Goal: Browse casually: Explore the website without a specific task or goal

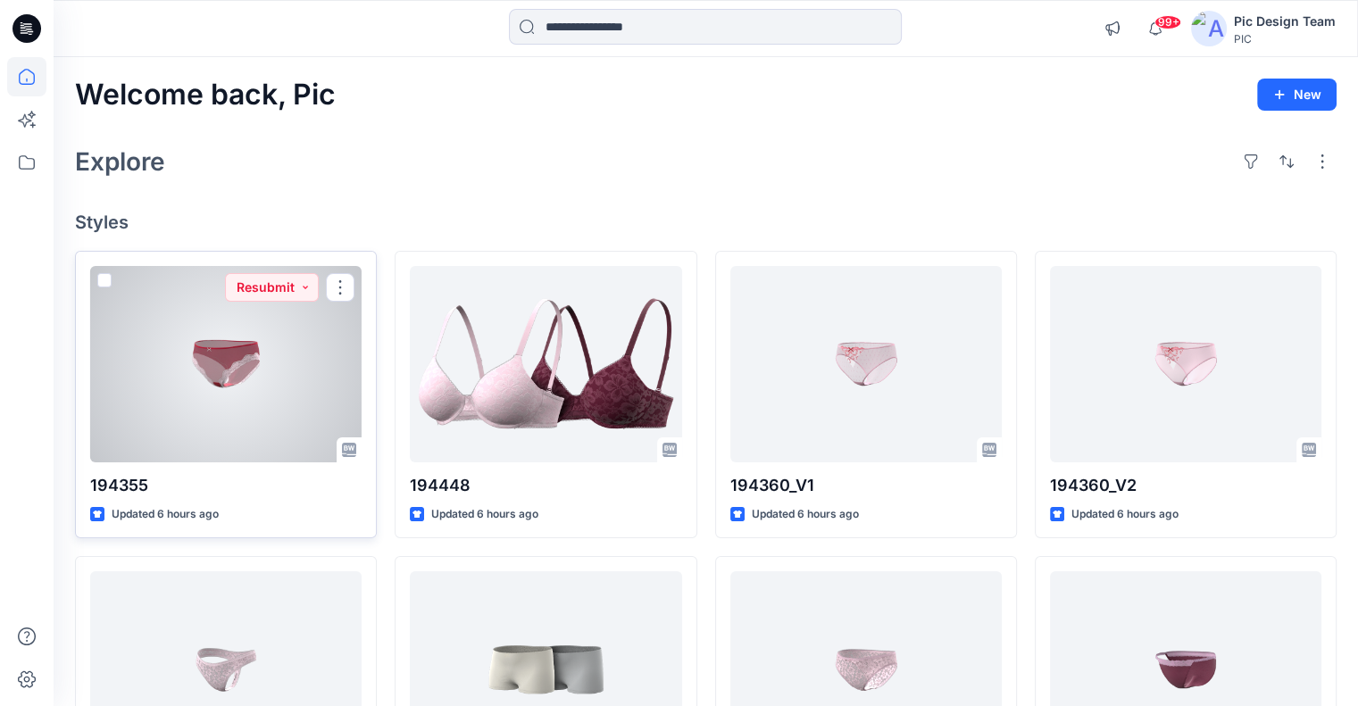
click at [224, 408] on div at bounding box center [225, 364] width 271 height 196
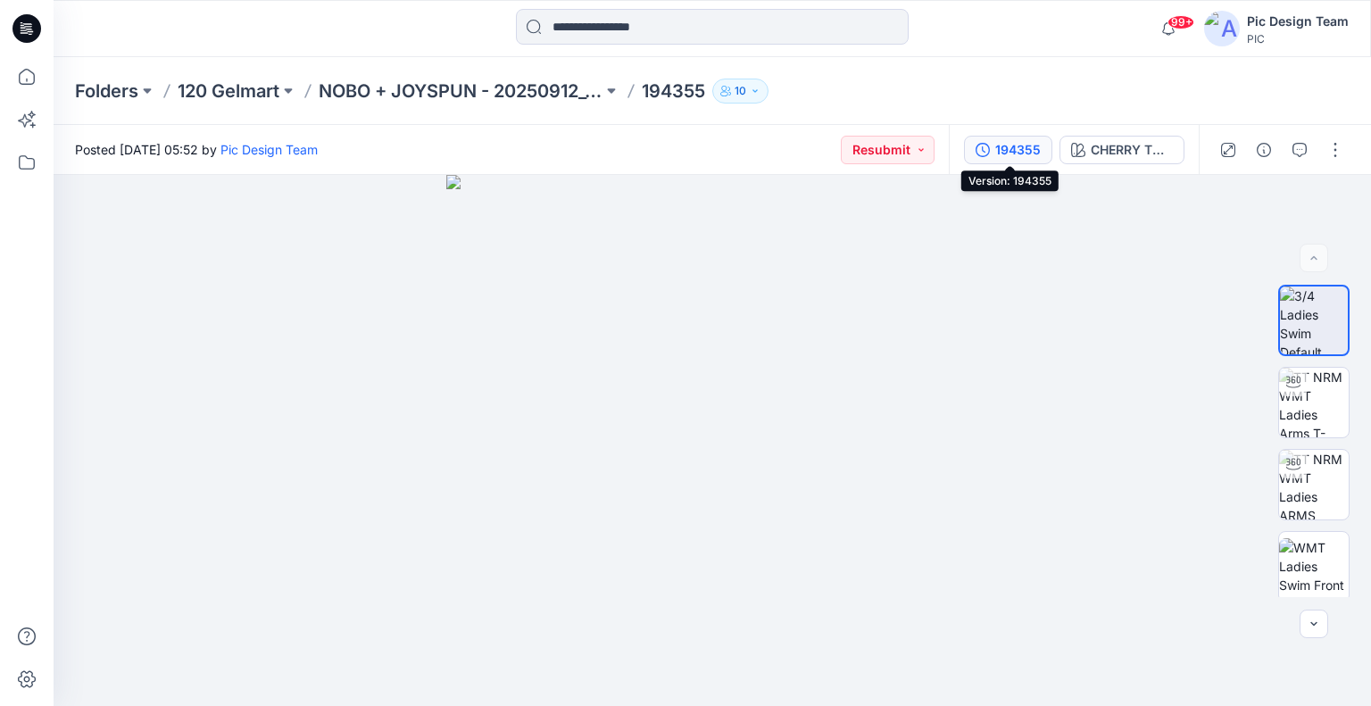
click at [994, 149] on button "194355" at bounding box center [1008, 150] width 88 height 29
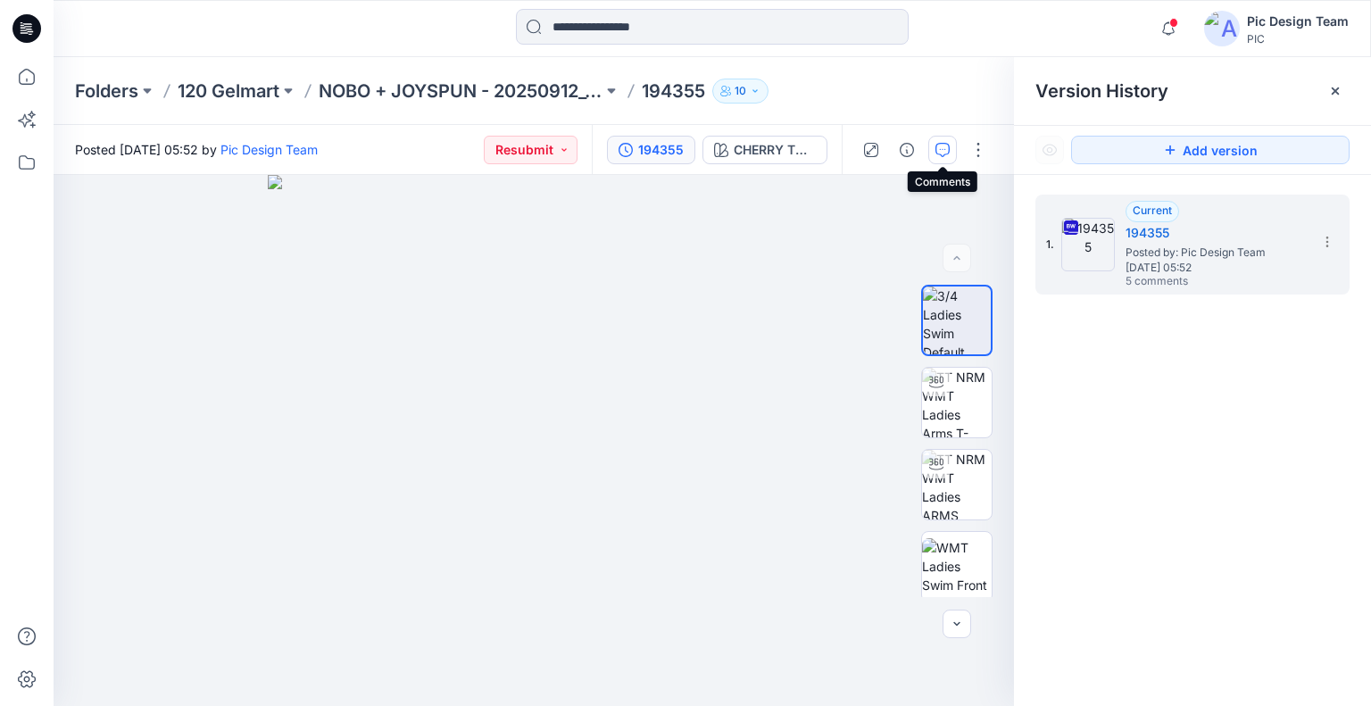
click at [942, 152] on icon "button" at bounding box center [943, 150] width 14 height 14
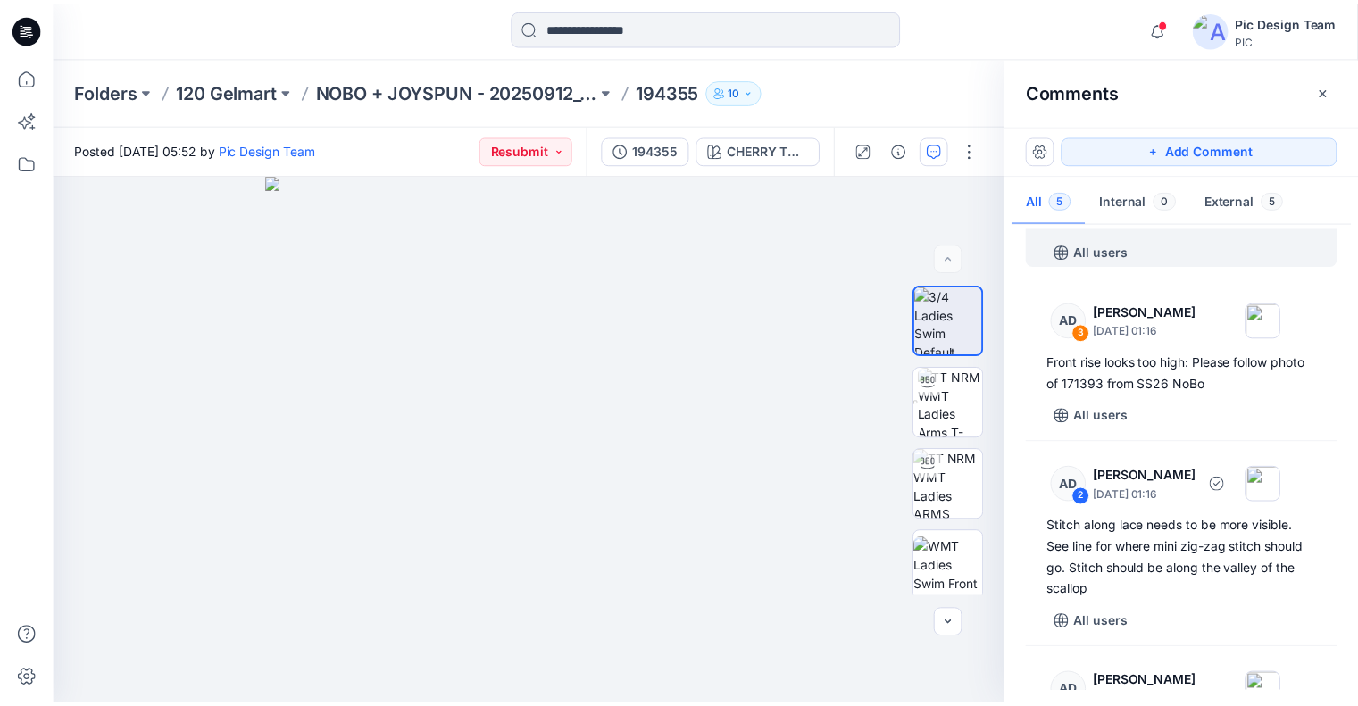
scroll to position [354, 0]
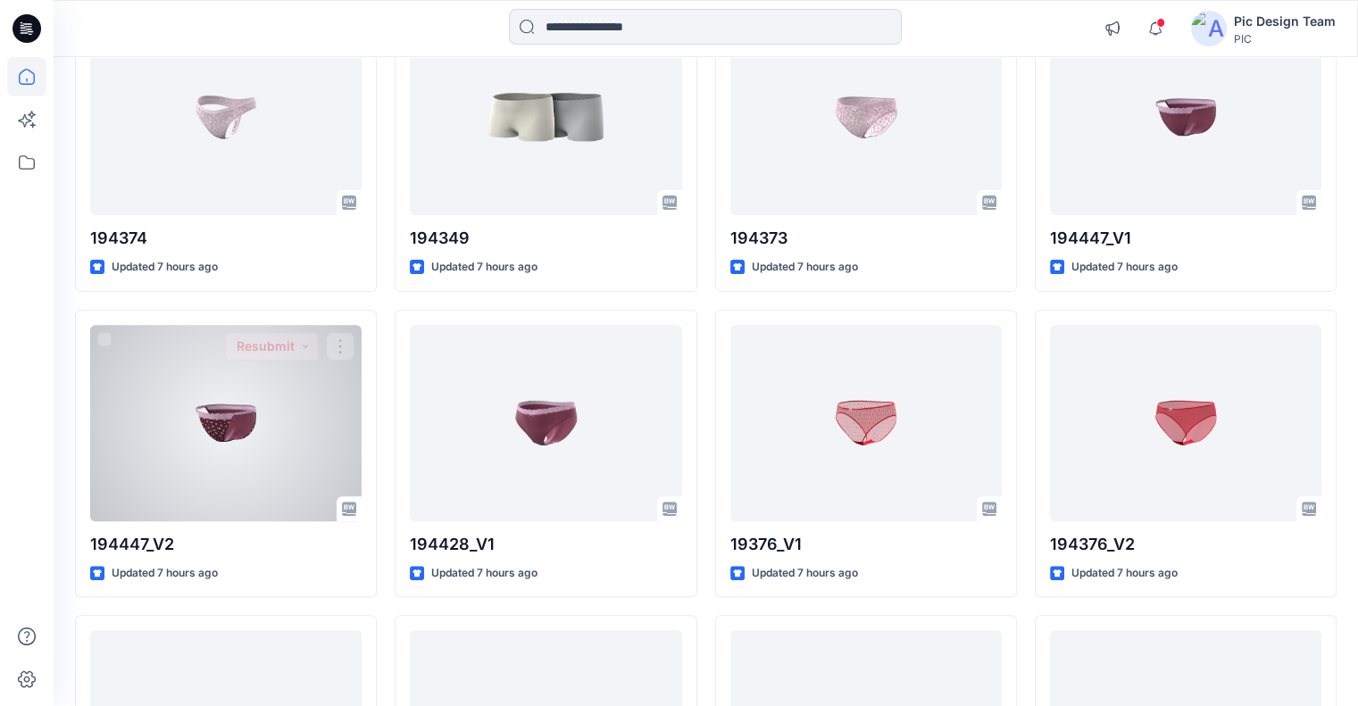
scroll to position [552, 0]
click at [297, 384] on div at bounding box center [225, 424] width 271 height 196
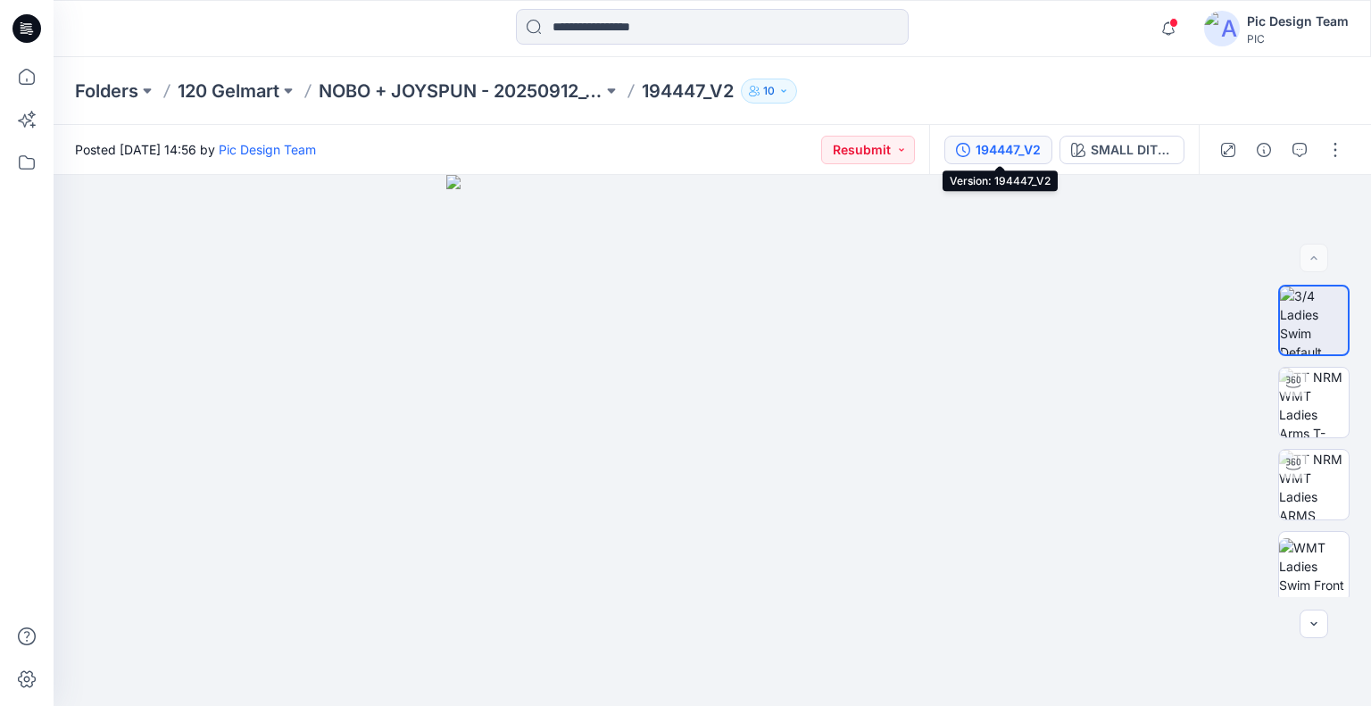
click at [1012, 160] on button "194447_V2" at bounding box center [999, 150] width 108 height 29
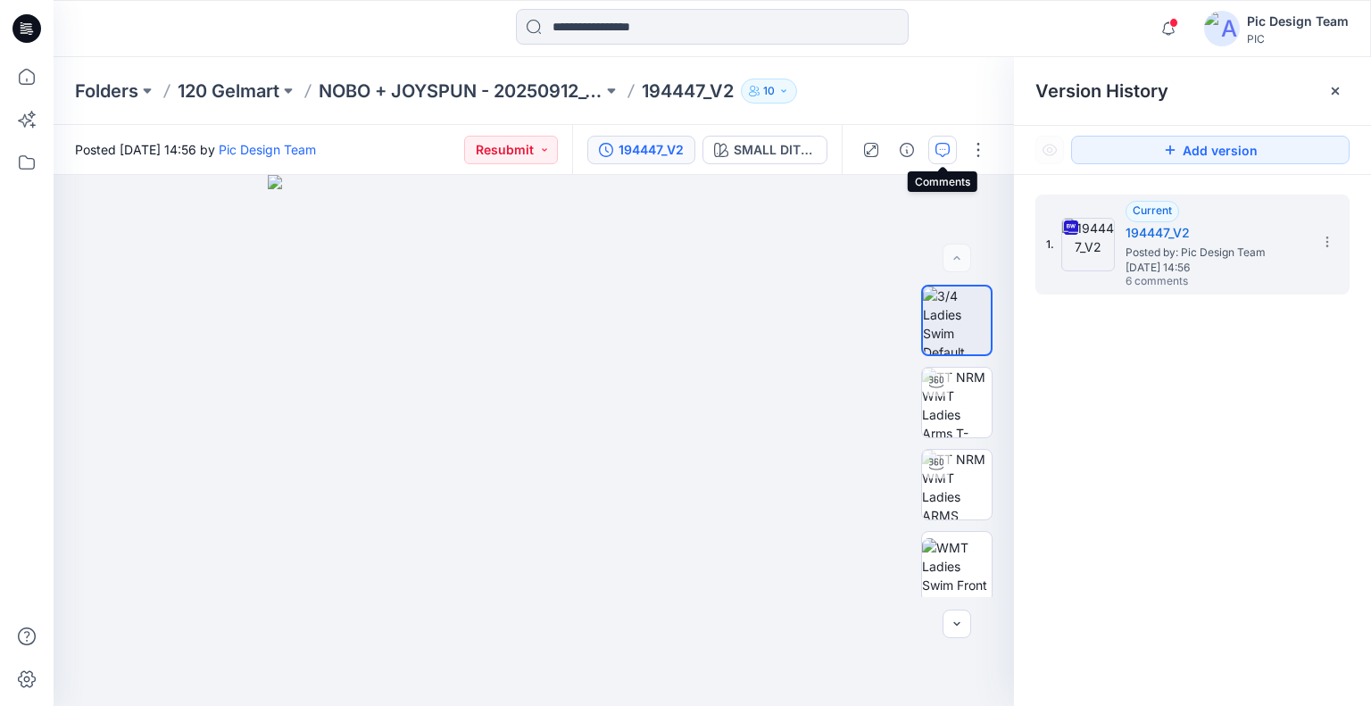
click at [954, 146] on button "button" at bounding box center [943, 150] width 29 height 29
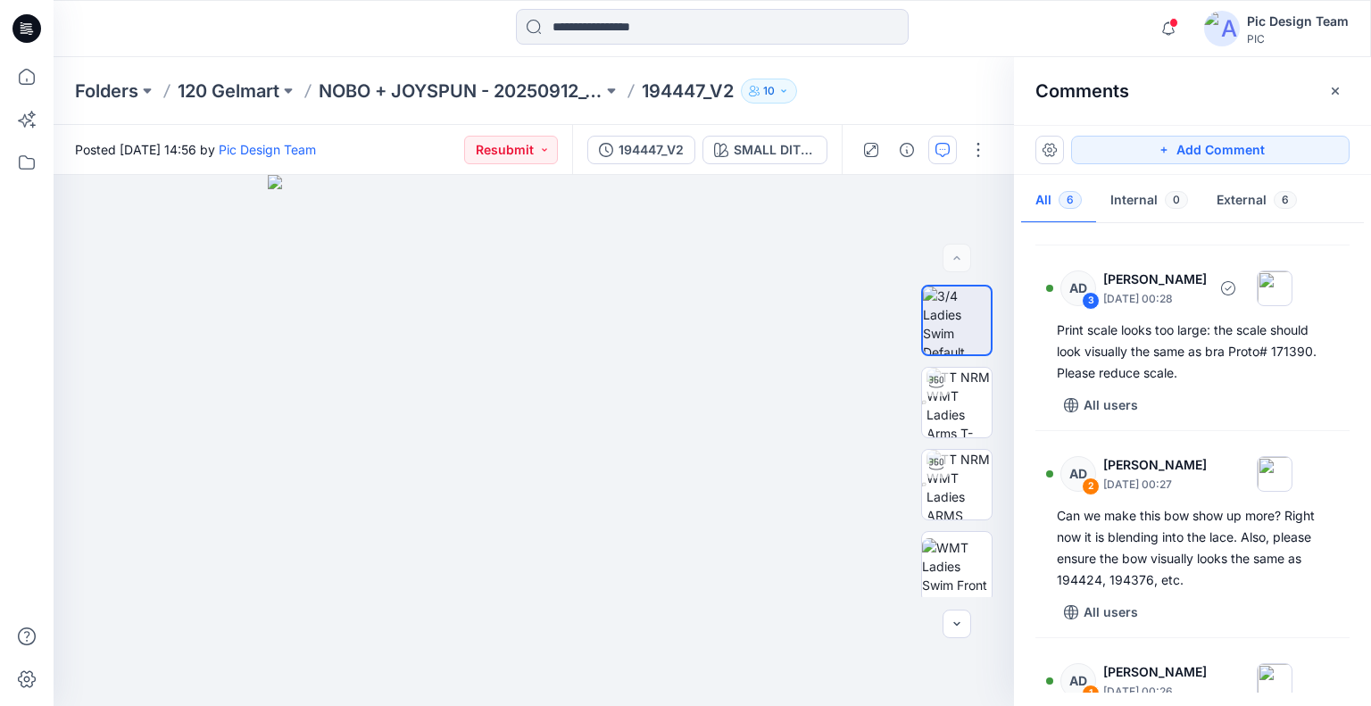
scroll to position [604, 0]
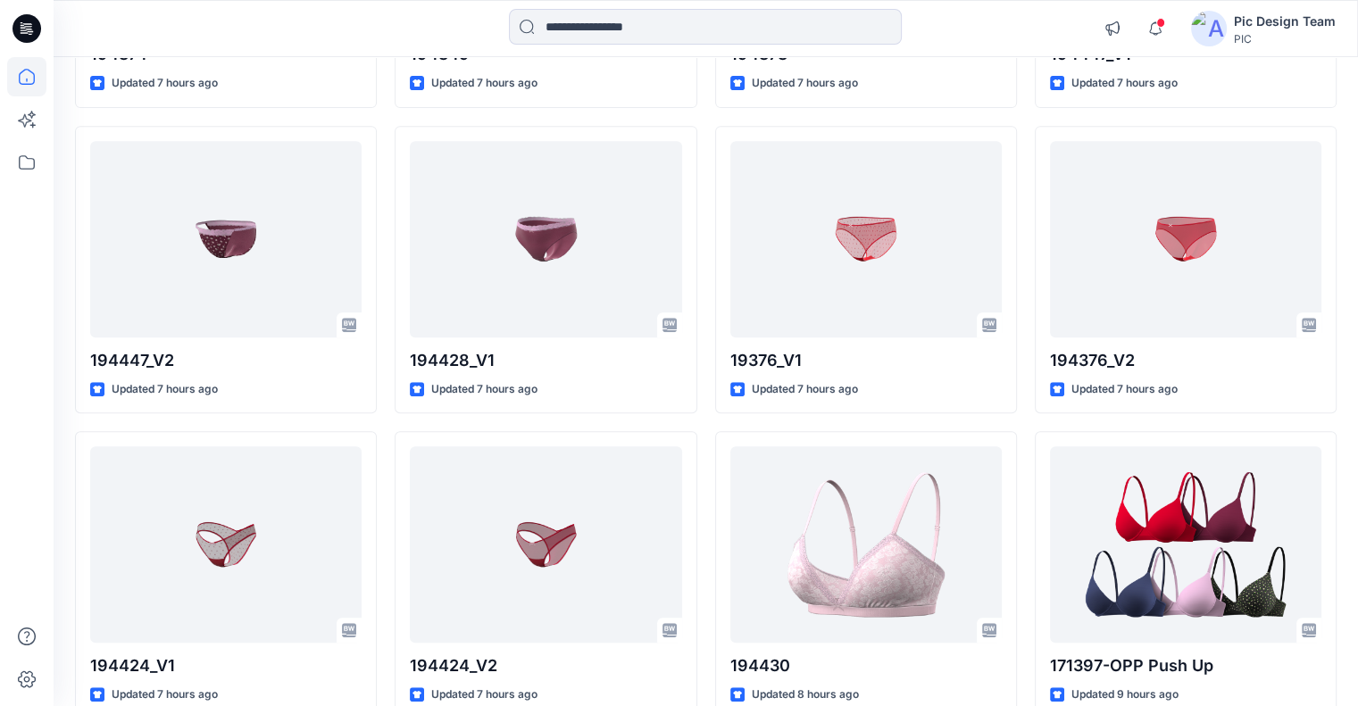
scroll to position [740, 0]
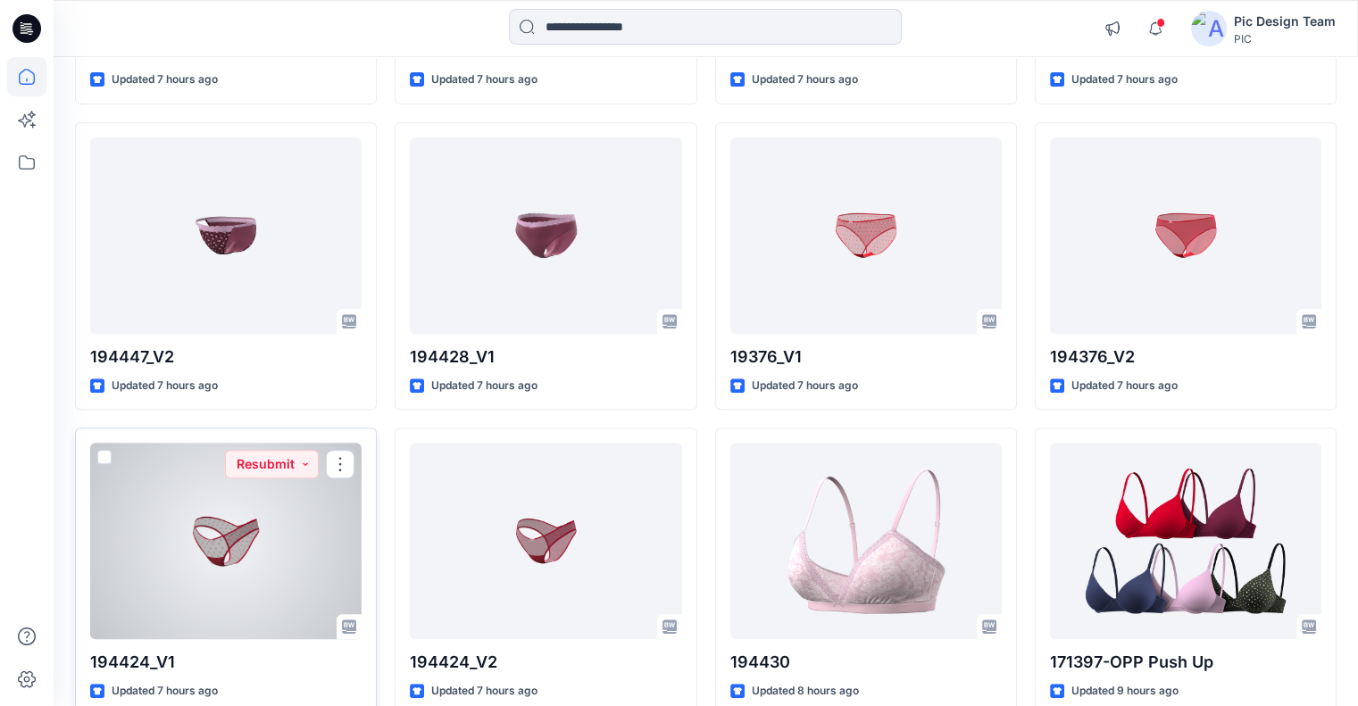
click at [256, 540] on div at bounding box center [225, 541] width 271 height 196
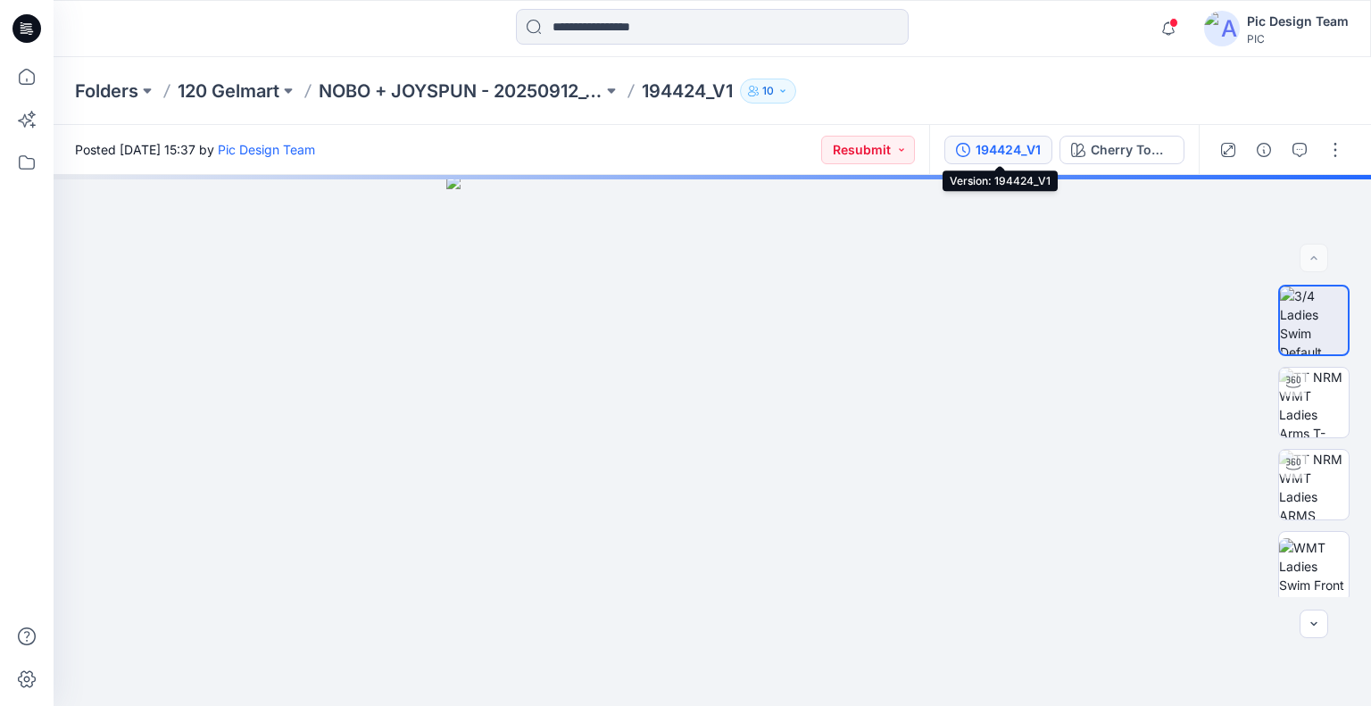
click at [986, 157] on div "194424_V1" at bounding box center [1008, 150] width 65 height 20
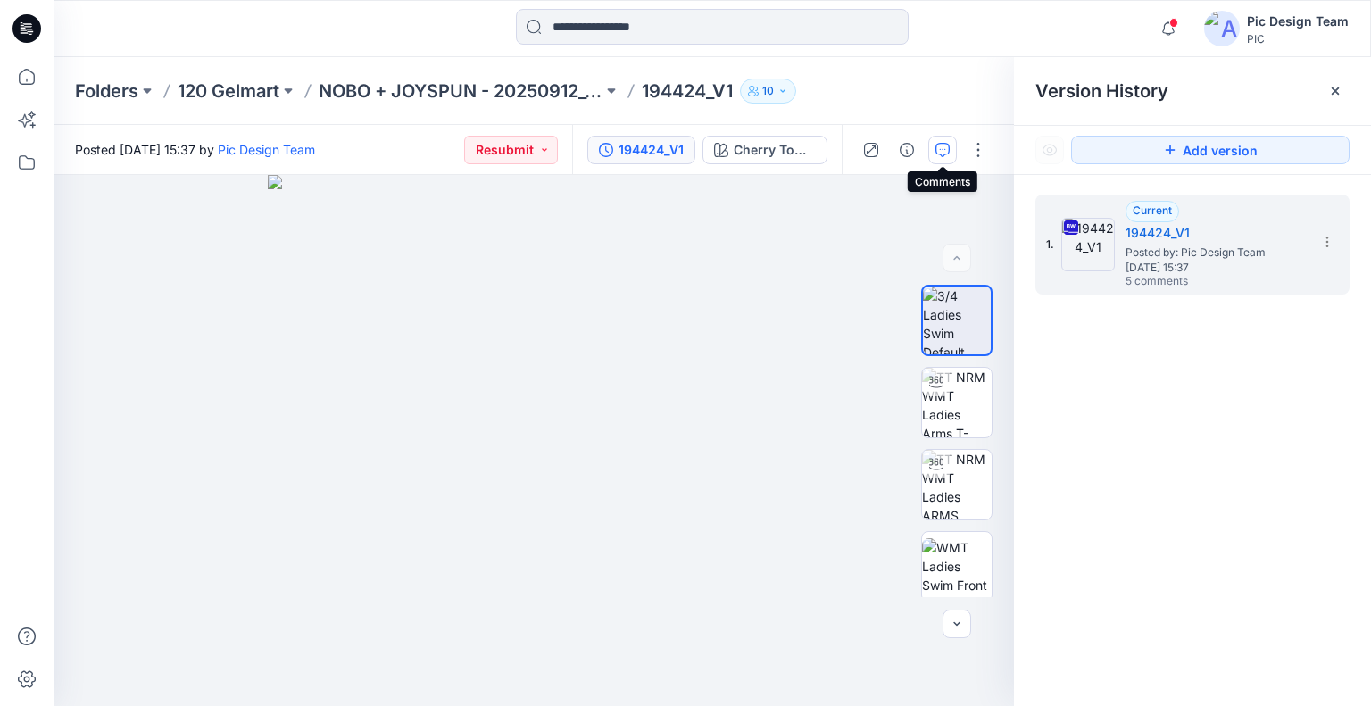
click at [943, 147] on icon "button" at bounding box center [943, 150] width 14 height 14
